Goal: Task Accomplishment & Management: Use online tool/utility

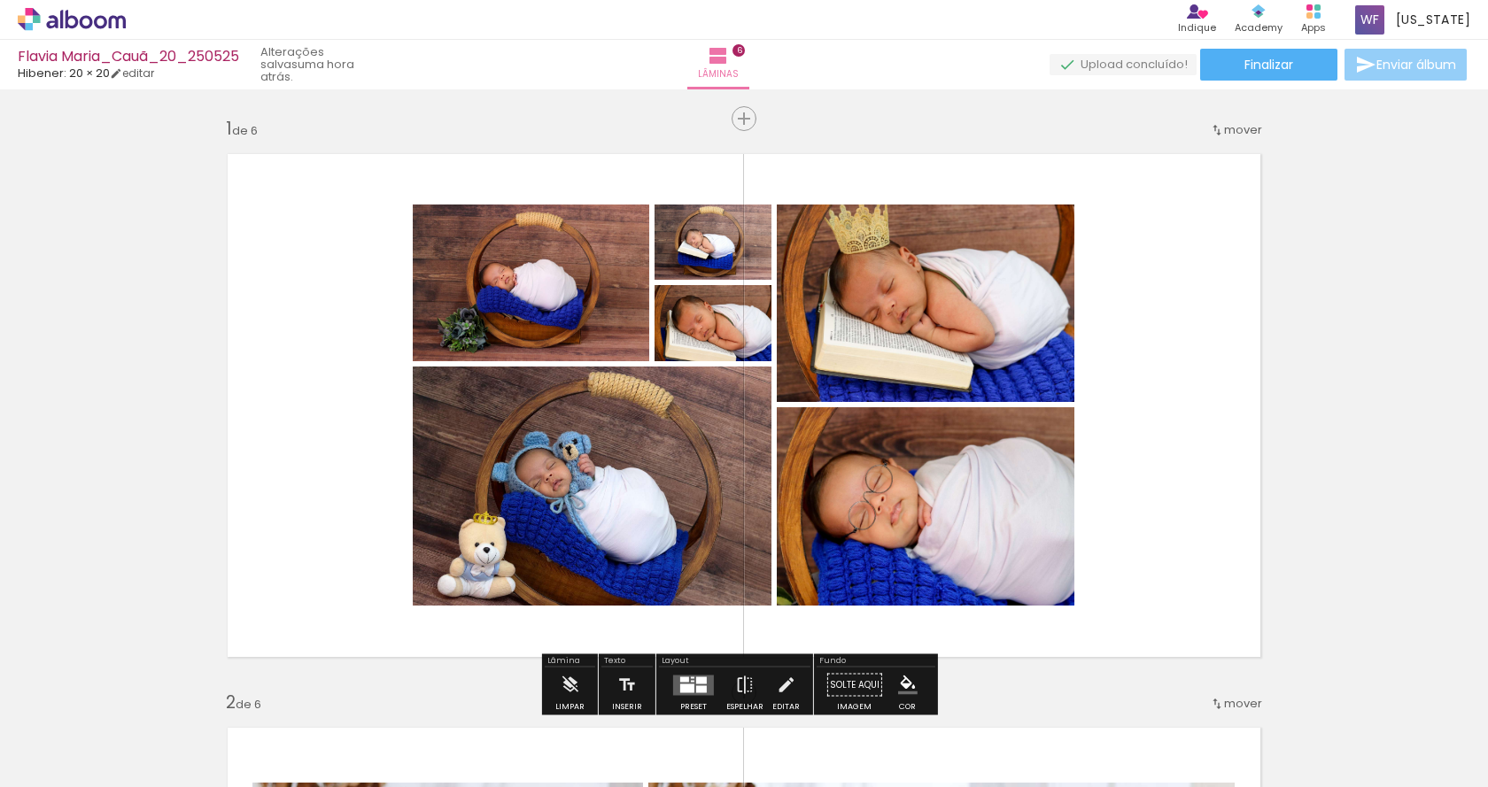
scroll to position [0, 602]
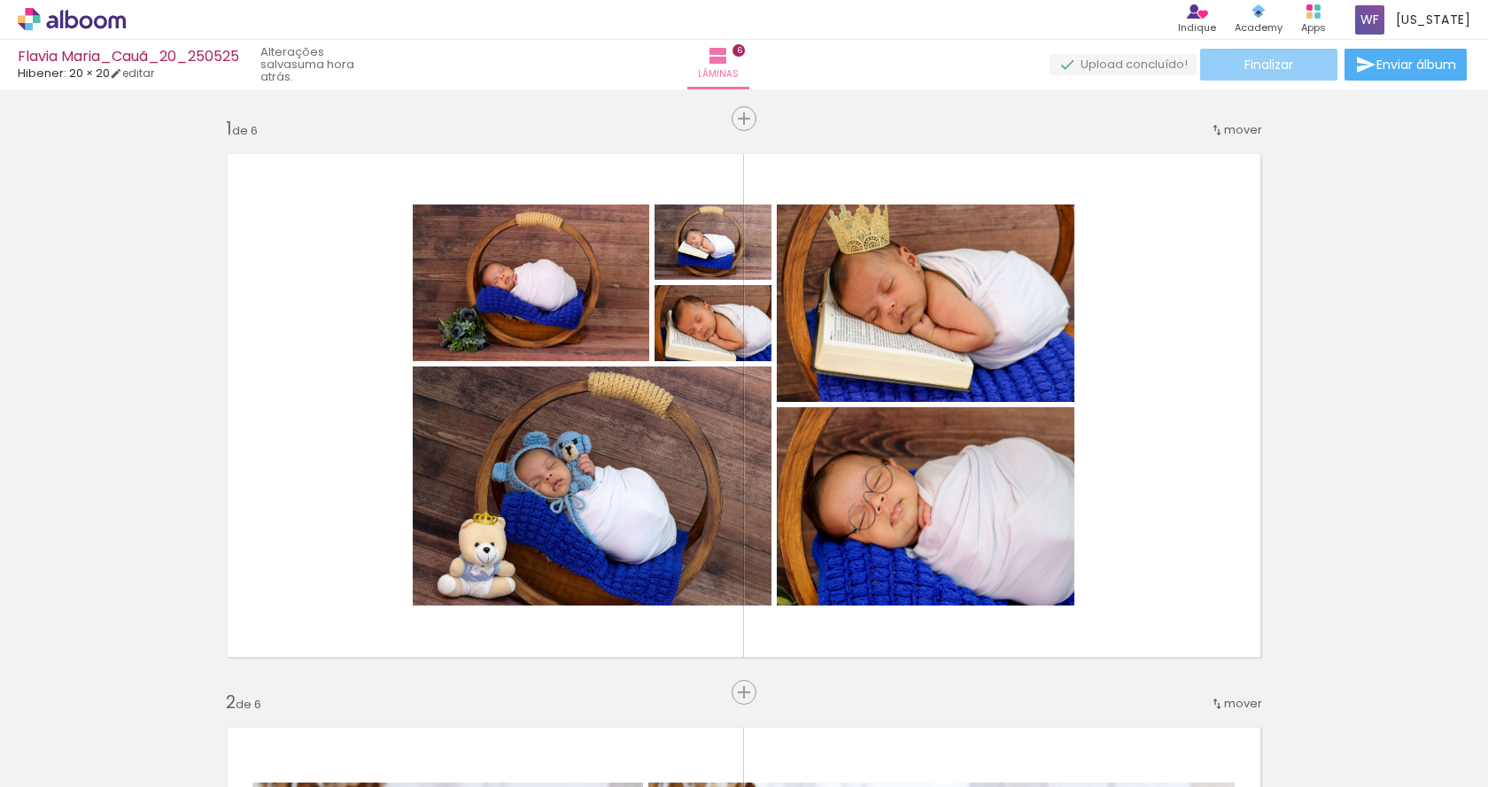
click at [1302, 67] on paper-button "Finalizar" at bounding box center [1268, 65] width 137 height 32
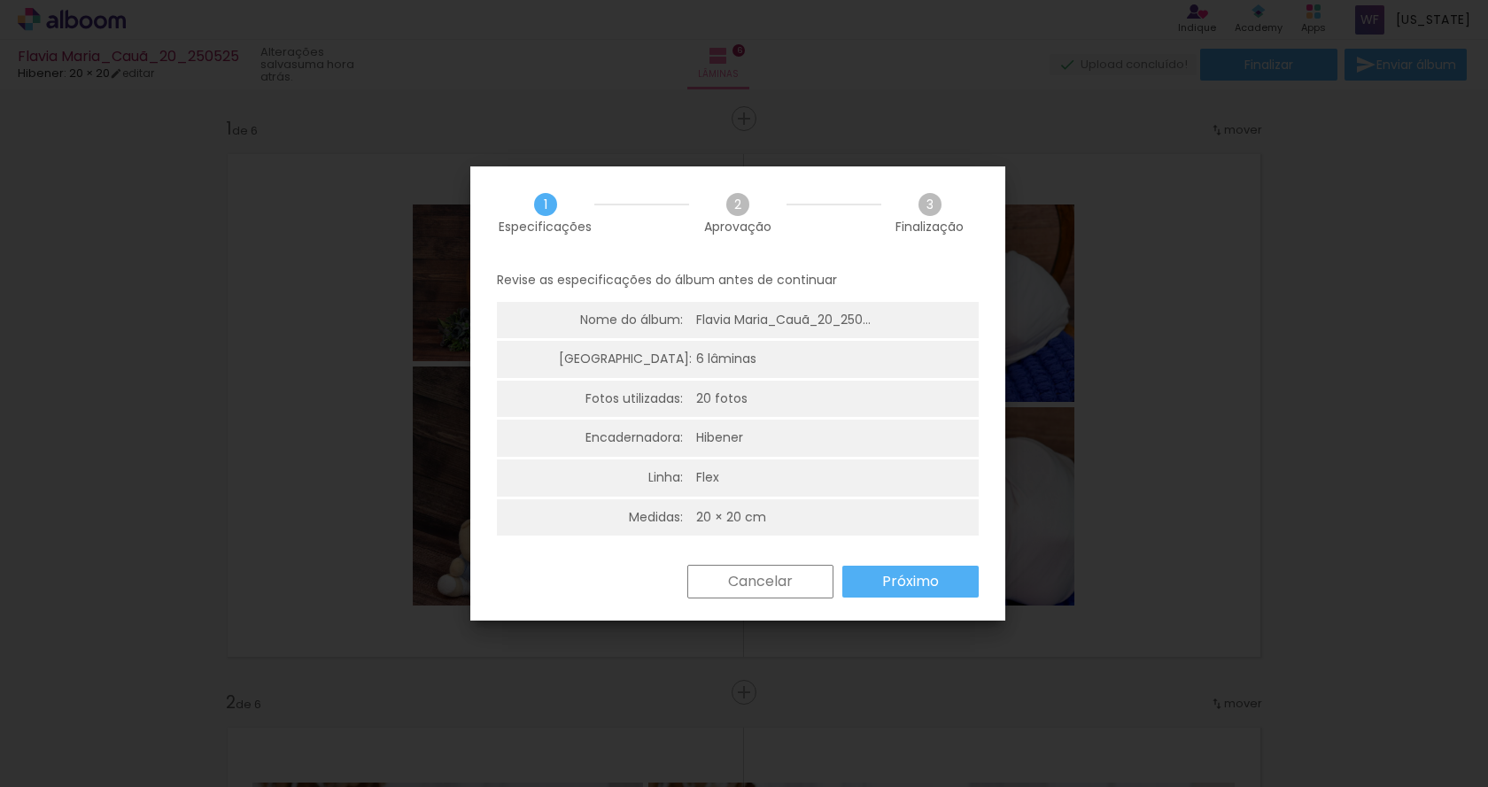
click at [813, 579] on paper-button "Cancelar" at bounding box center [760, 582] width 146 height 34
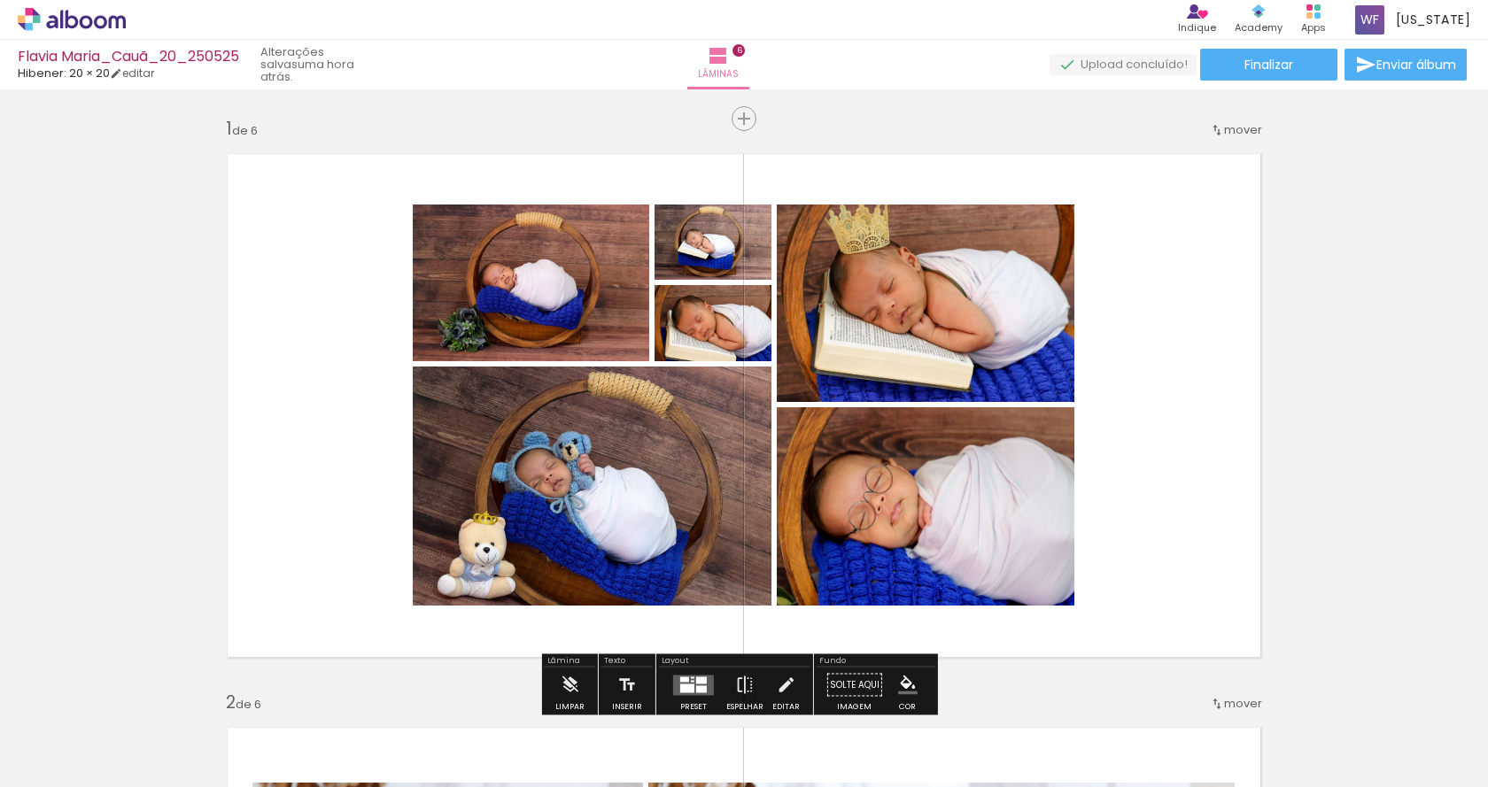
click at [58, 19] on icon at bounding box center [72, 19] width 108 height 23
